Goal: Check status: Check status

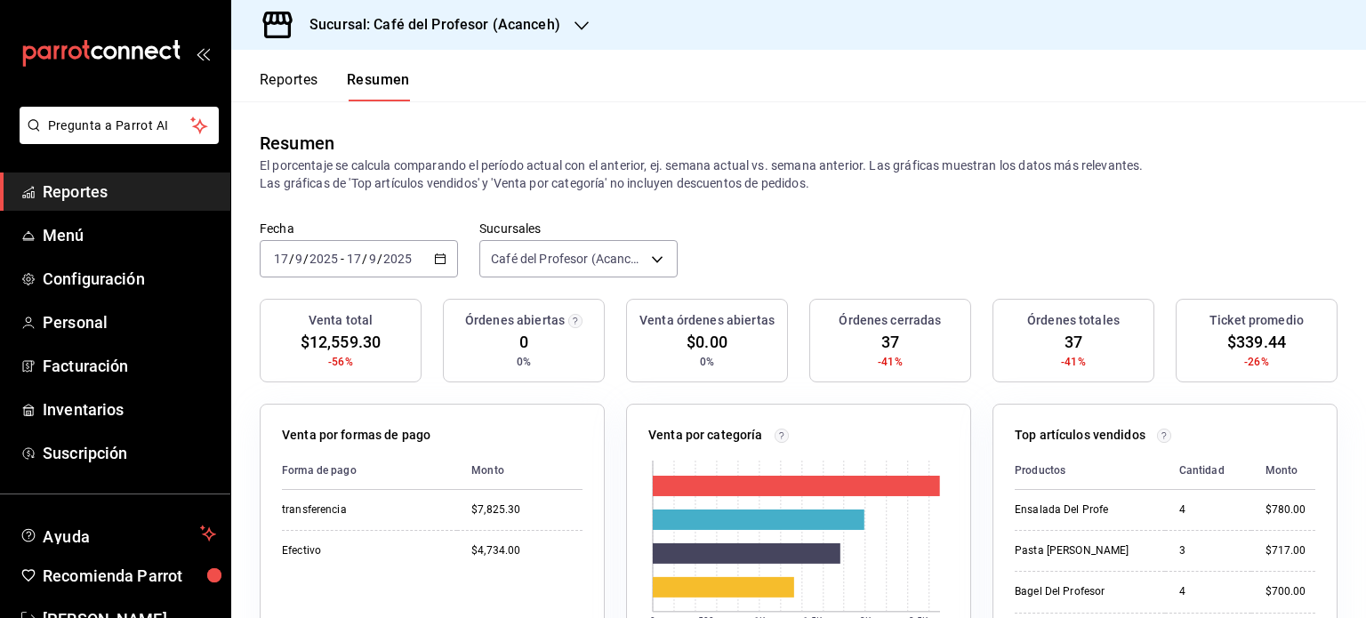
click at [579, 32] on icon "button" at bounding box center [581, 26] width 14 height 14
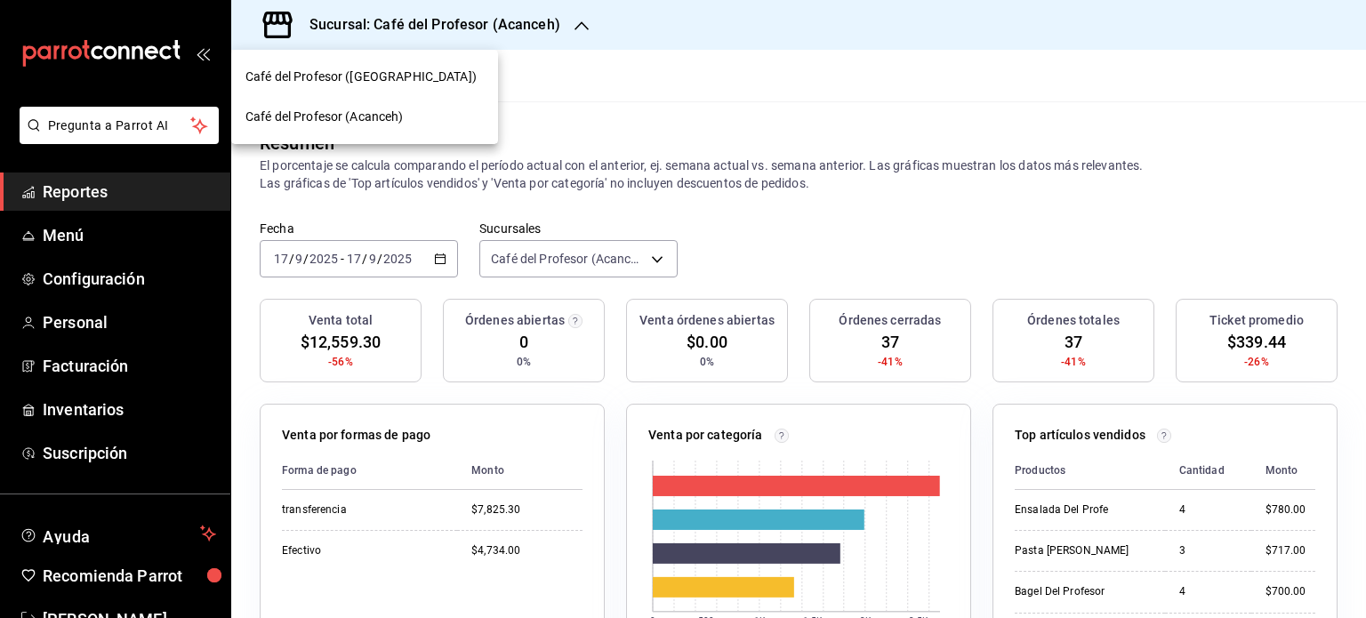
click at [436, 84] on div "Café del Profesor ([GEOGRAPHIC_DATA])" at bounding box center [364, 77] width 238 height 19
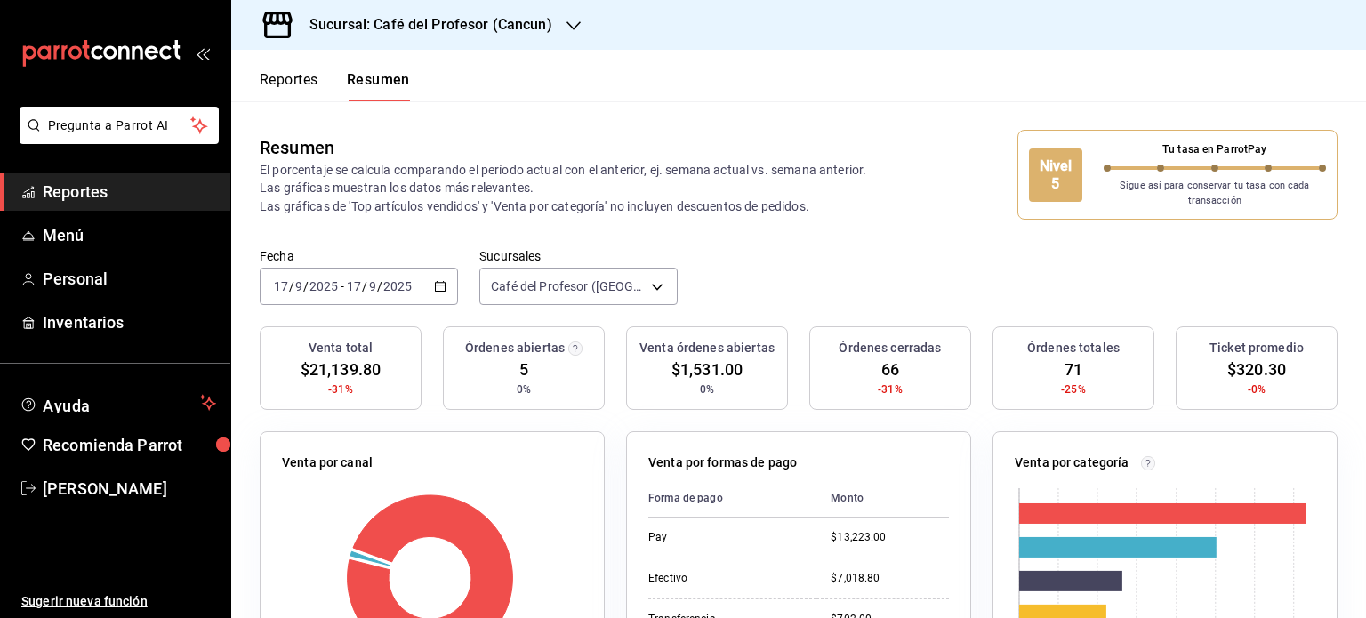
click at [571, 26] on icon "button" at bounding box center [573, 26] width 14 height 14
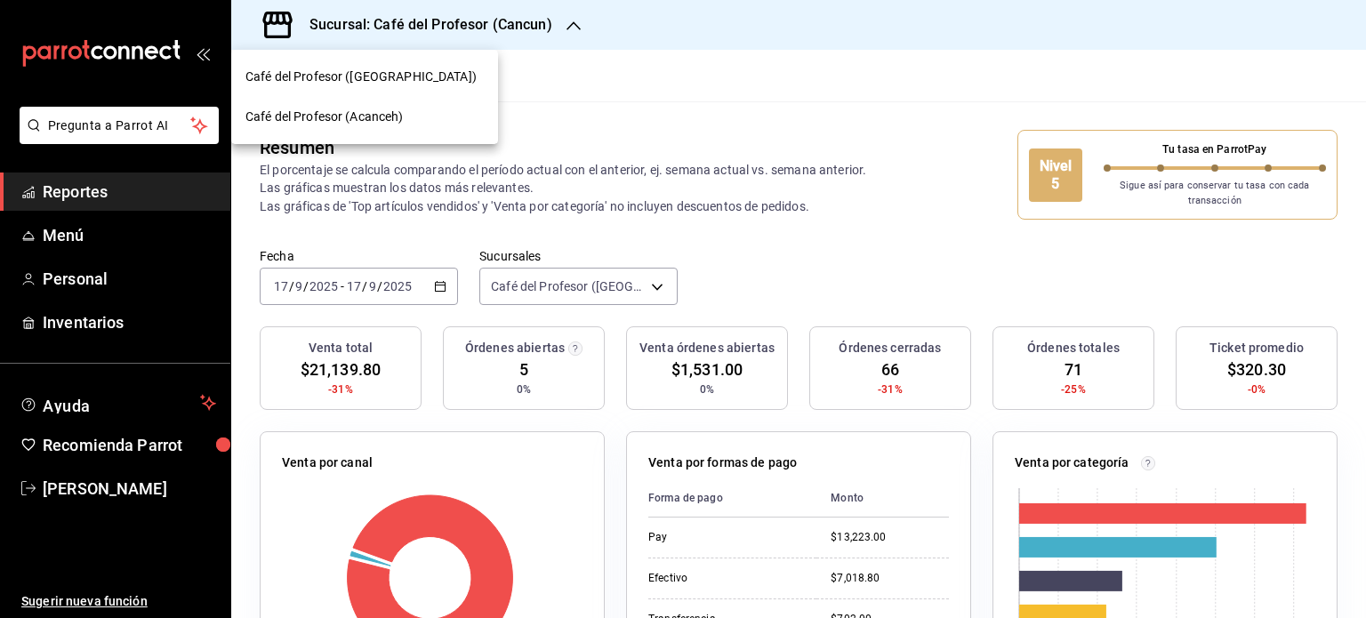
click at [469, 115] on div "Café del Profesor (Acanceh)" at bounding box center [364, 117] width 238 height 19
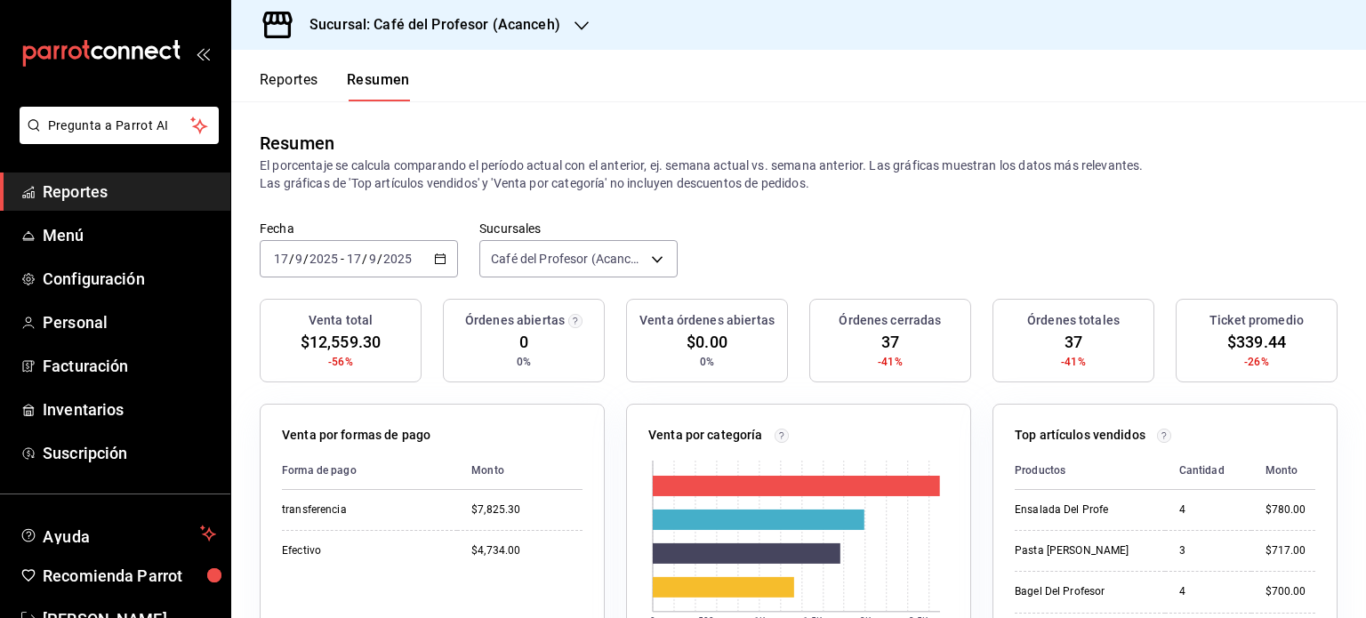
click at [437, 262] on icon "button" at bounding box center [440, 259] width 12 height 12
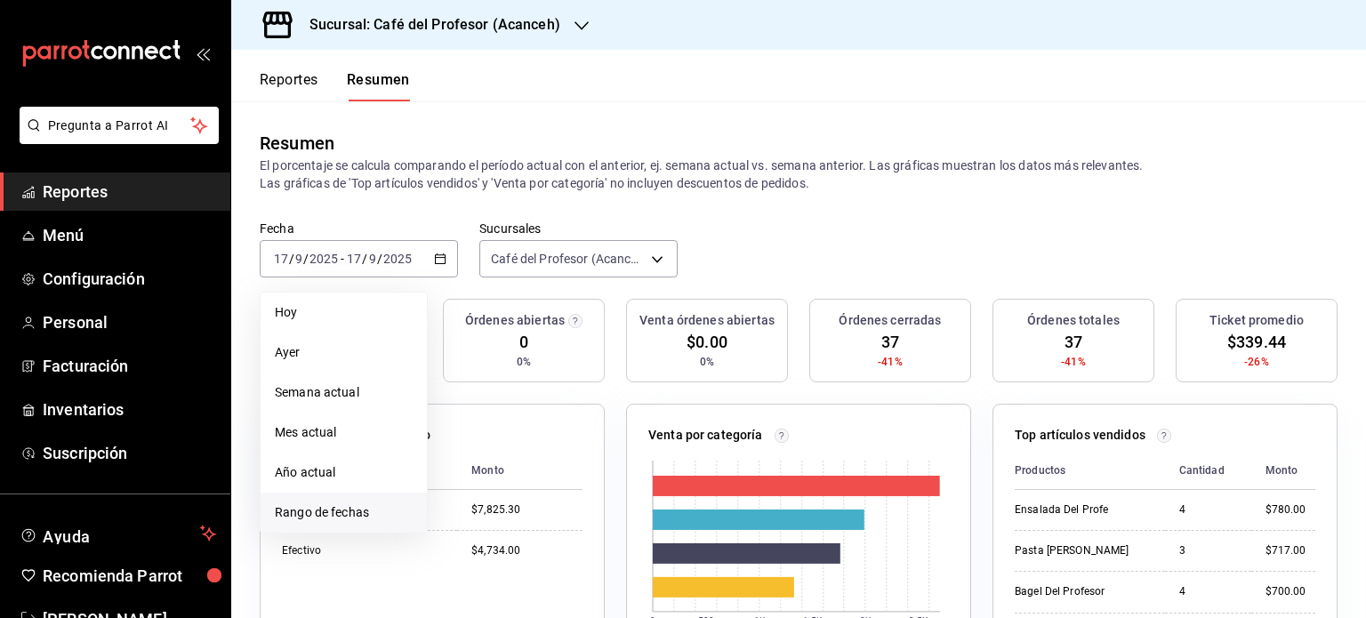
click at [375, 504] on span "Rango de fechas" at bounding box center [344, 512] width 138 height 19
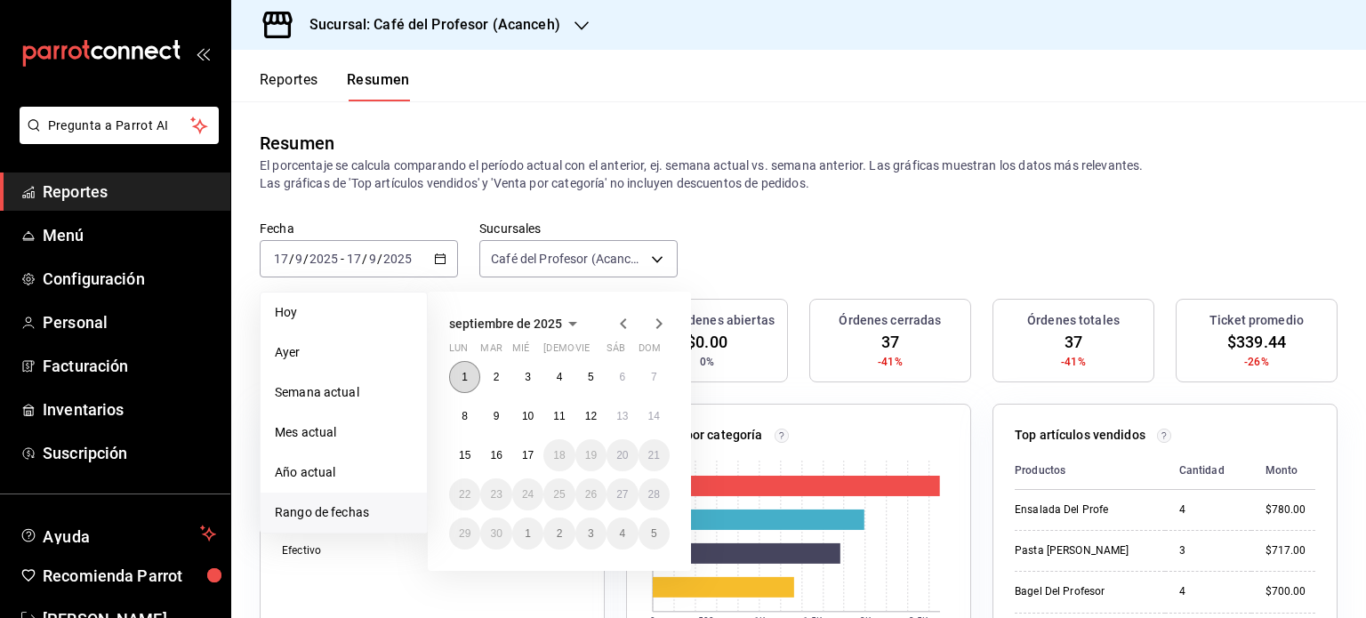
click at [461, 387] on button "1" at bounding box center [464, 377] width 31 height 32
click at [528, 465] on button "17" at bounding box center [527, 455] width 31 height 32
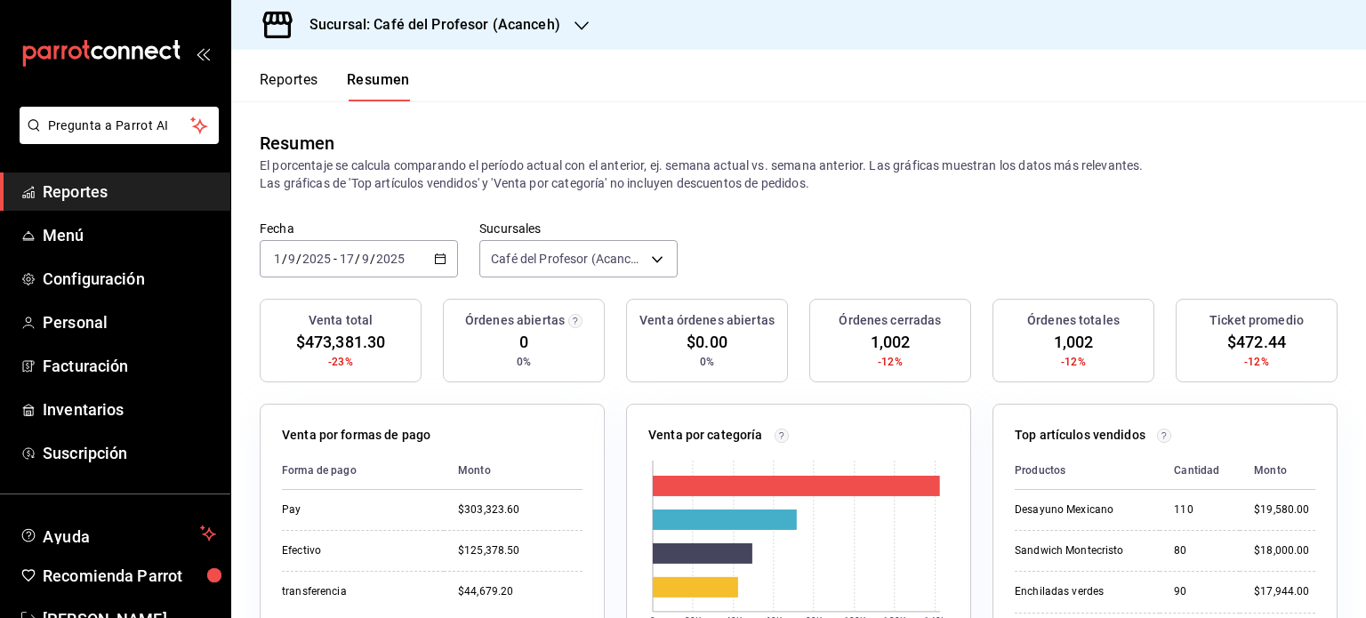
click at [574, 20] on icon "button" at bounding box center [581, 26] width 14 height 14
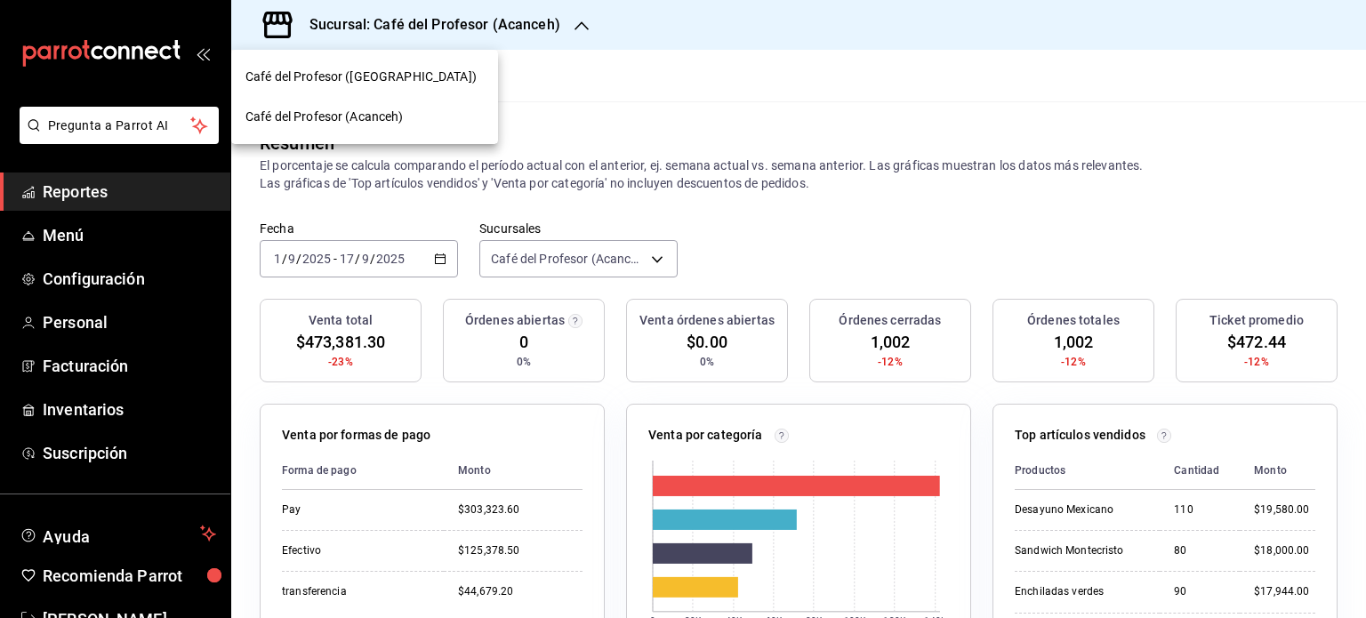
click at [472, 88] on div "Café del Profesor ([GEOGRAPHIC_DATA])" at bounding box center [364, 77] width 267 height 40
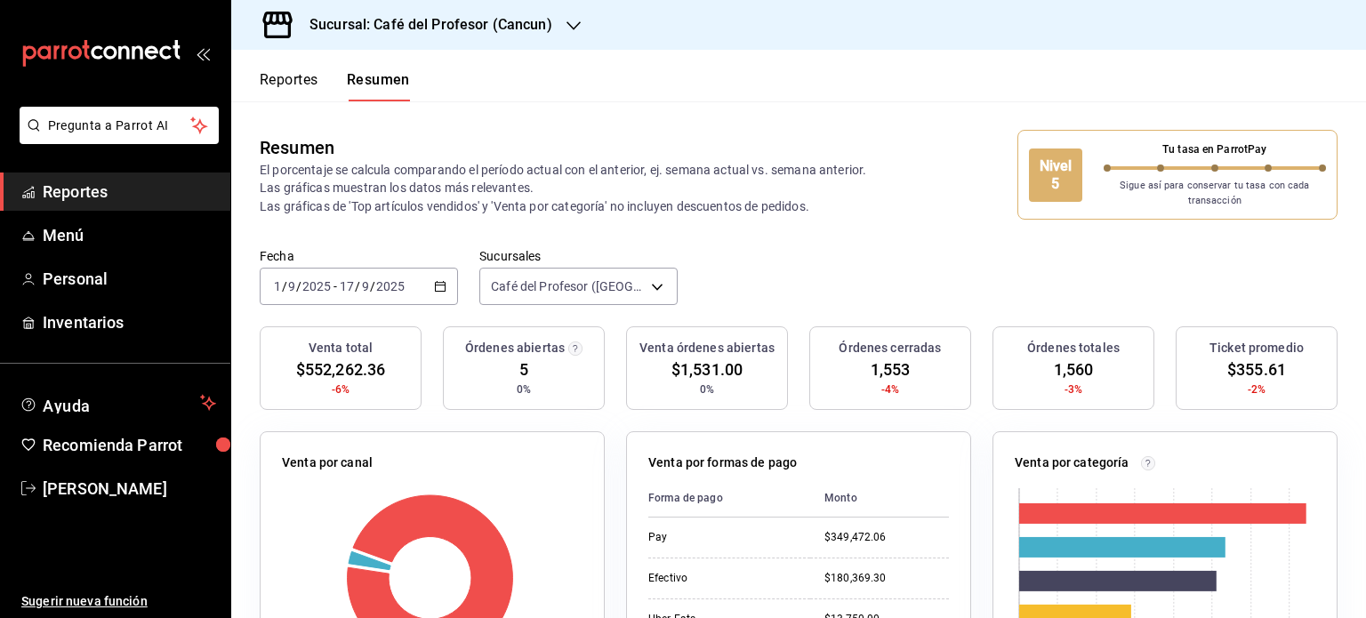
click at [573, 28] on icon "button" at bounding box center [573, 26] width 14 height 14
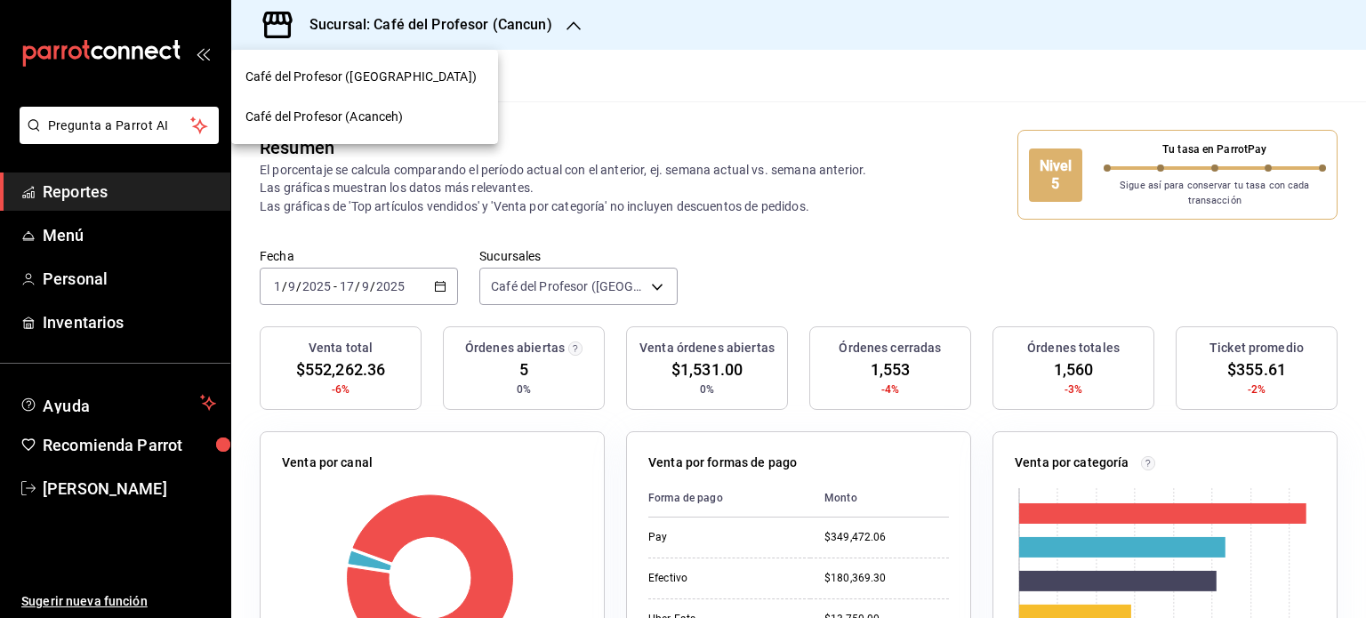
click at [444, 112] on div "Café del Profesor (Acanceh)" at bounding box center [364, 117] width 238 height 19
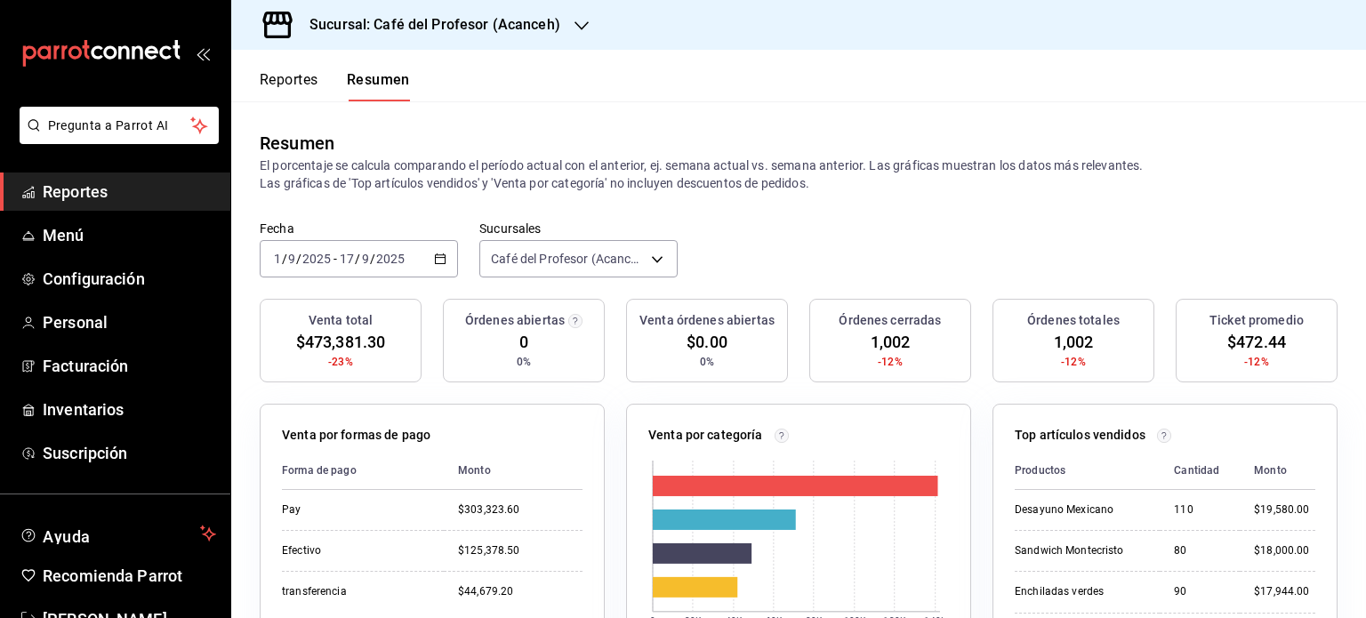
click at [295, 77] on button "Reportes" at bounding box center [289, 86] width 59 height 30
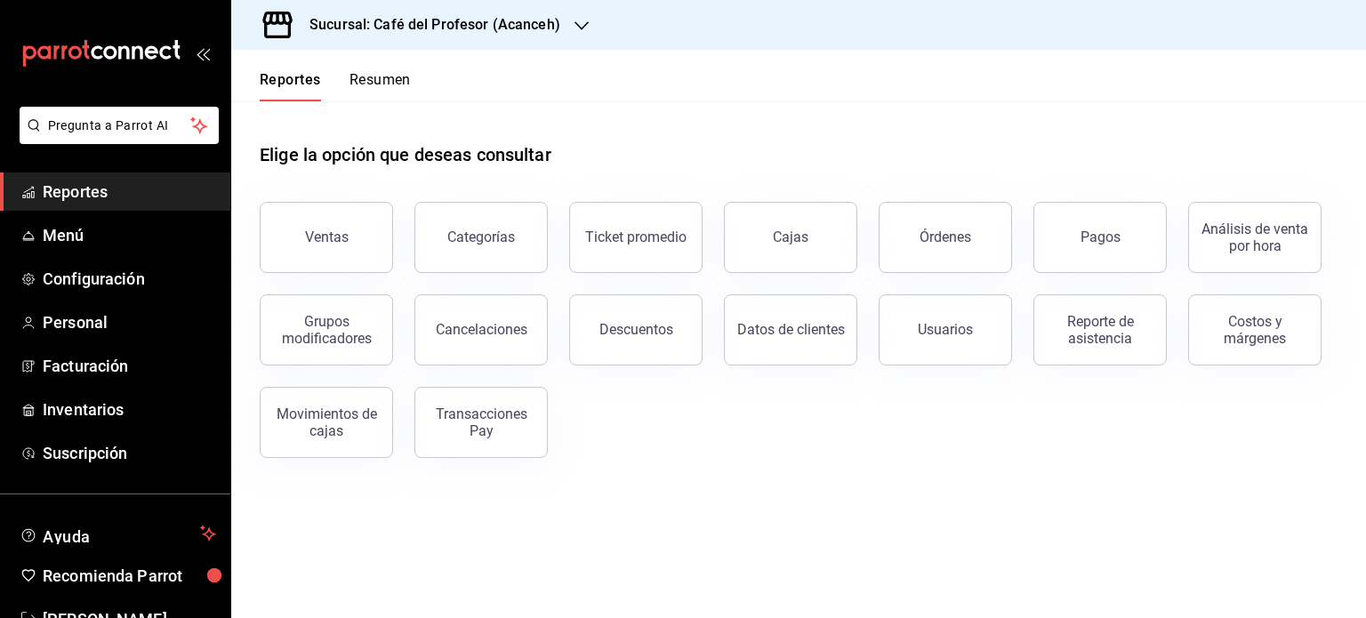
click at [387, 76] on button "Resumen" at bounding box center [379, 86] width 61 height 30
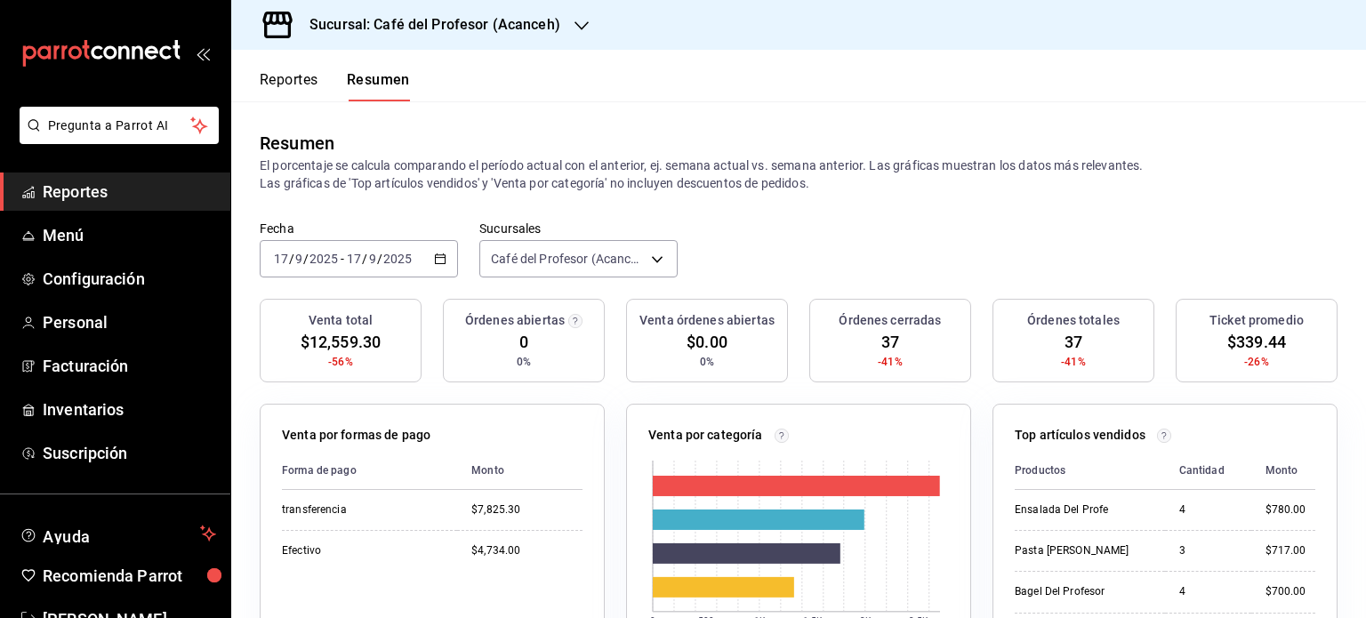
click at [574, 28] on icon "button" at bounding box center [581, 26] width 14 height 14
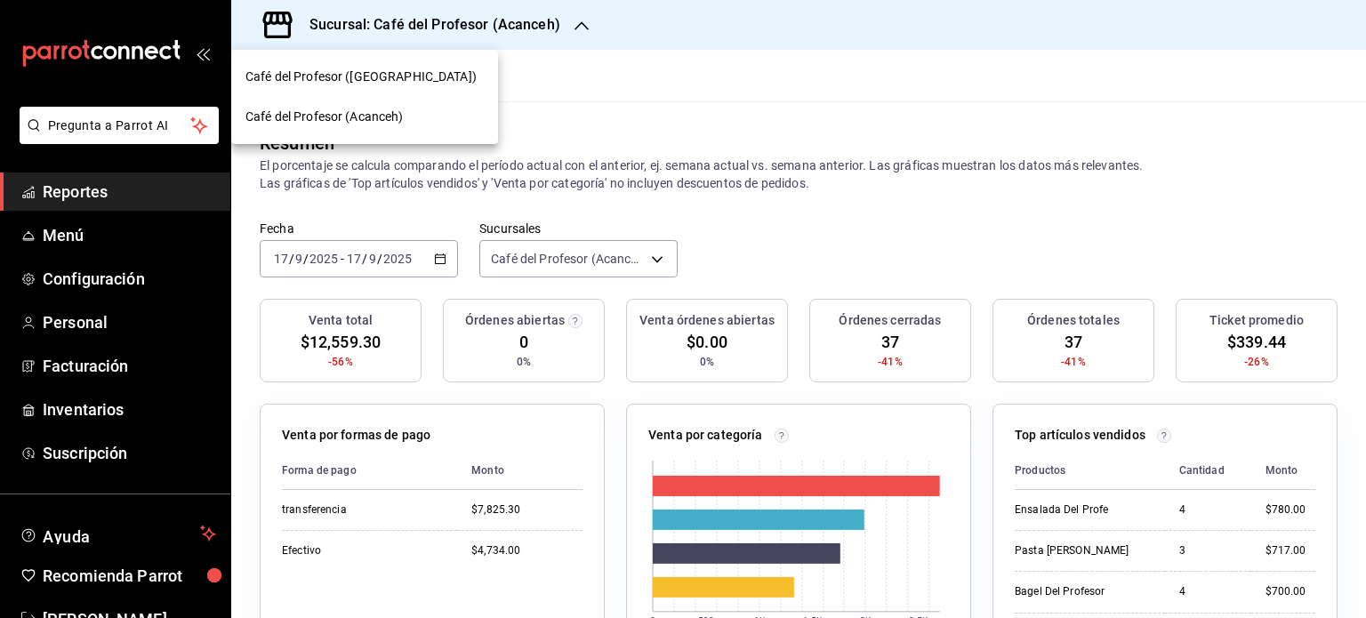
click at [406, 82] on div "Café del Profesor ([GEOGRAPHIC_DATA])" at bounding box center [364, 77] width 238 height 19
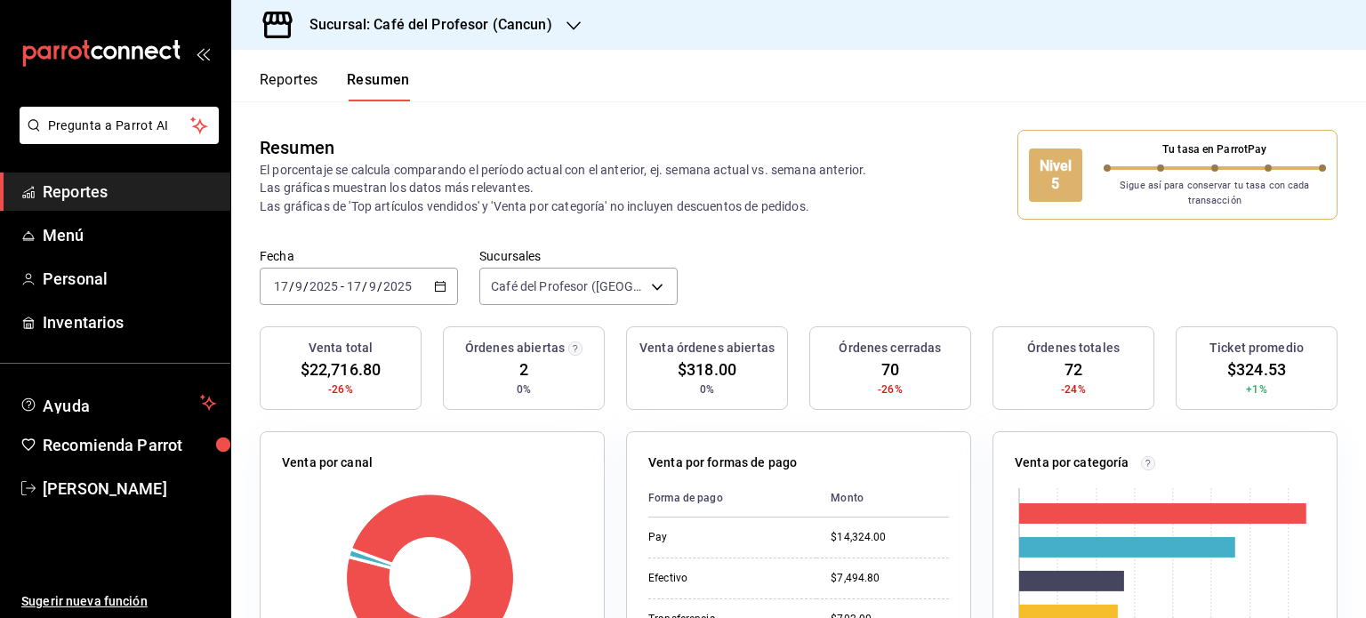
click at [569, 28] on icon "button" at bounding box center [573, 26] width 14 height 14
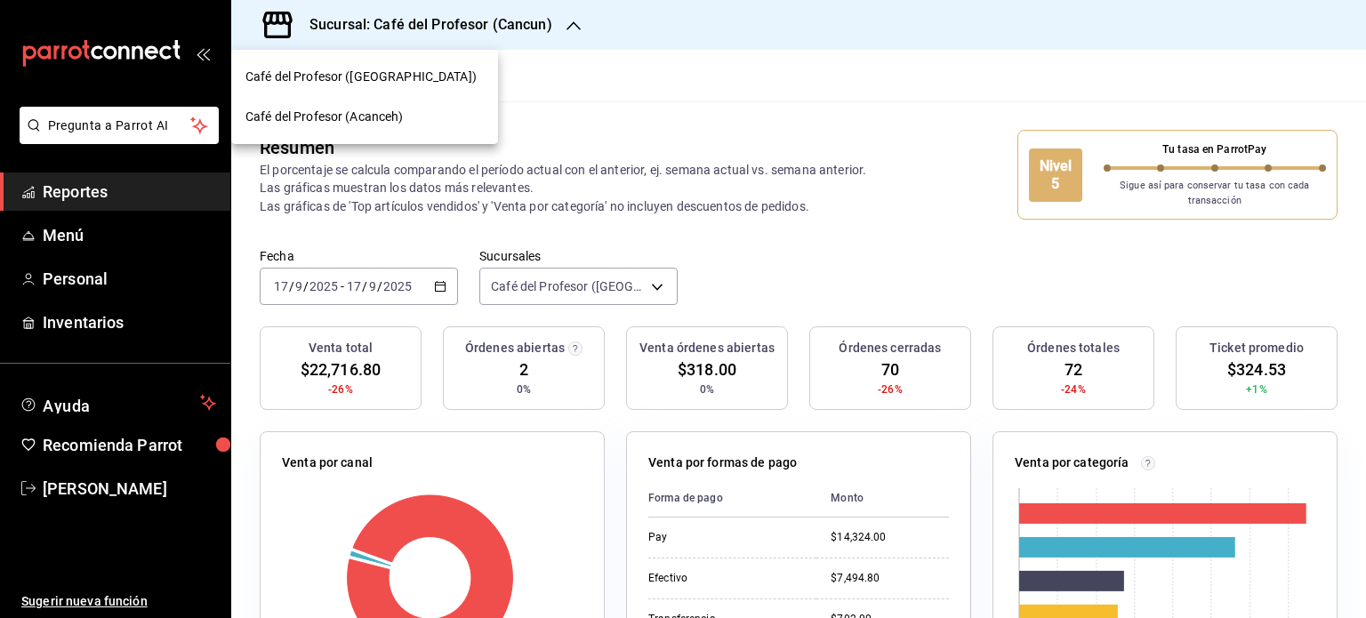
click at [370, 124] on span "Café del Profesor (Acanceh)" at bounding box center [324, 117] width 158 height 19
